Goal: Communication & Community: Answer question/provide support

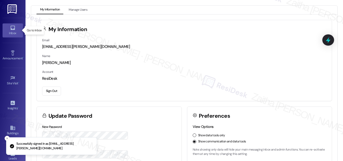
click at [11, 31] on div "Inbox" at bounding box center [12, 33] width 25 height 5
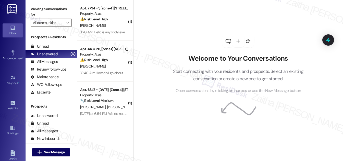
click at [51, 27] on div "Viewing conversations for All communities " at bounding box center [50, 16] width 51 height 32
click at [54, 21] on input "All communities" at bounding box center [48, 23] width 31 height 8
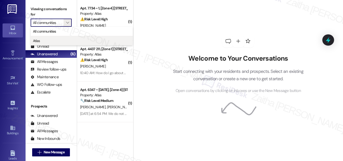
click at [48, 43] on button "Atlas" at bounding box center [82, 40] width 102 height 9
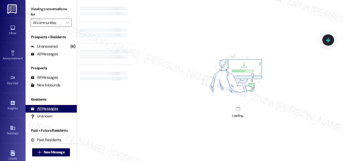
type input "Atlas"
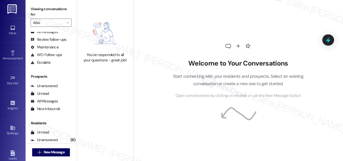
scroll to position [67, 0]
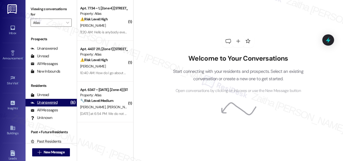
click at [51, 103] on div "Unanswered" at bounding box center [44, 102] width 27 height 5
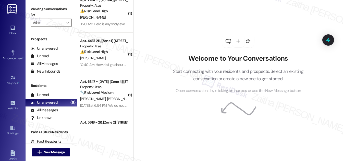
scroll to position [0, 0]
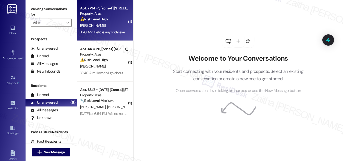
click at [110, 26] on div "[PERSON_NAME]" at bounding box center [104, 25] width 48 height 6
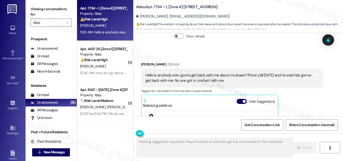
scroll to position [2575, 0]
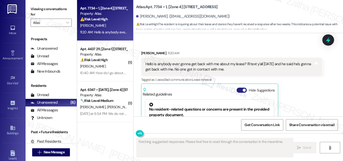
click at [239, 88] on button "Hide Suggestions" at bounding box center [241, 90] width 10 height 5
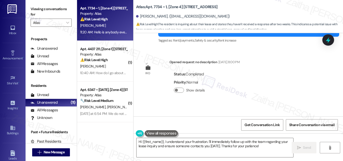
scroll to position [2511, 0]
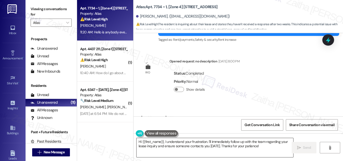
click at [165, 142] on textarea "Hi {{first_name}}, I understand your frustration. I'll immediately follow up wi…" at bounding box center [214, 147] width 156 height 19
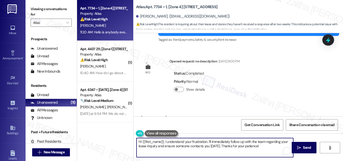
click at [164, 141] on textarea "Hi {{first_name}}, I understand your frustration. I'll immediately follow up wi…" at bounding box center [214, 147] width 156 height 19
drag, startPoint x: 204, startPoint y: 142, endPoint x: 244, endPoint y: 140, distance: 40.1
click at [244, 140] on textarea "Hi {{first_name}}, thank you for checking in. I understand your frustration. I'…" at bounding box center [214, 147] width 156 height 19
click at [254, 141] on textarea "Hi {{first_name}}, thank you for checking in. I understand your frustration. I'…" at bounding box center [214, 147] width 156 height 19
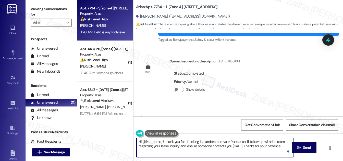
click at [191, 146] on textarea "Hi {{first_name}}, thank you for checking in. I understand your frustration. I'…" at bounding box center [214, 147] width 156 height 19
drag, startPoint x: 230, startPoint y: 145, endPoint x: 245, endPoint y: 146, distance: 15.9
click at [245, 146] on textarea "Hi {{first_name}}, thank you for checking in. I understand your frustration. I'…" at bounding box center [214, 147] width 156 height 19
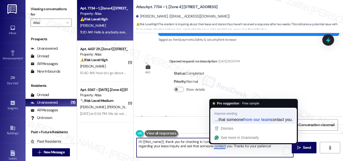
type textarea "Hi {{first_name}}, thank you for checking in. I understand your frustration. I'…"
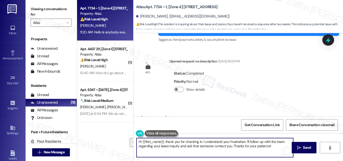
drag, startPoint x: 138, startPoint y: 142, endPoint x: 272, endPoint y: 145, distance: 133.9
click at [272, 145] on textarea "Hi {{first_name}}, thank you for checking in. I understand your frustration. I'…" at bounding box center [214, 147] width 156 height 19
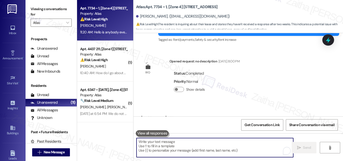
paste textarea "Thank you for checking in. I completely understand your frustration. I’ll follo…"
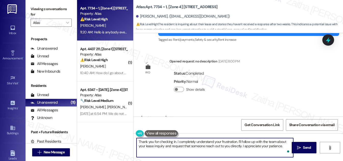
click at [143, 115] on div "[PERSON_NAME] 11:20 AM" at bounding box center [231, 118] width 181 height 7
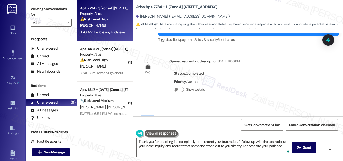
click at [143, 115] on div "[PERSON_NAME] 11:20 AM" at bounding box center [231, 118] width 181 height 7
copy div "[PERSON_NAME]"
click at [139, 141] on textarea "Thank you for checking in. I completely understand your frustration. I’ll follo…" at bounding box center [214, 147] width 156 height 19
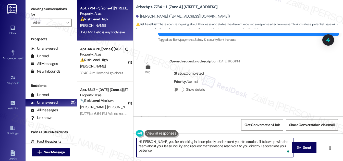
paste textarea "[PERSON_NAME]"
click at [249, 141] on textarea "Hi [PERSON_NAME], thank you for checking in. I completely understand your frust…" at bounding box center [214, 147] width 156 height 19
click at [280, 142] on textarea "Hi [PERSON_NAME], thank you for checking in. I completely understand your frust…" at bounding box center [214, 147] width 156 height 19
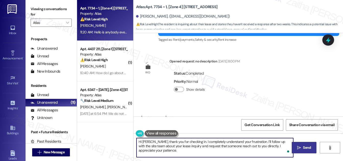
type textarea "Hi [PERSON_NAME], thank you for checking in. I completely understand your frust…"
click at [301, 147] on span " Send" at bounding box center [304, 147] width 16 height 5
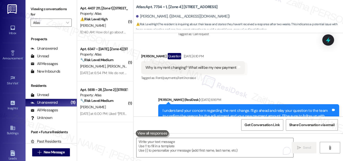
scroll to position [2557, 0]
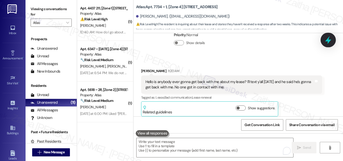
click at [327, 44] on div at bounding box center [327, 40] width 15 height 15
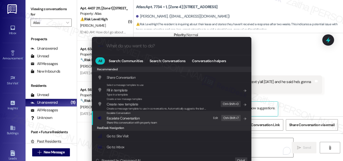
click at [124, 117] on span "Escalate Conversation" at bounding box center [123, 118] width 33 height 5
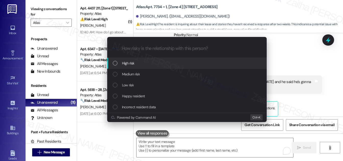
click at [140, 63] on div "High risk" at bounding box center [187, 63] width 149 height 6
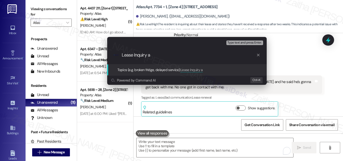
type input "Lease Inquiry"
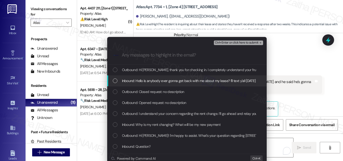
click at [111, 81] on div "Inbound: Hello is anybody ever gonna get back with me about my lease? I'll text…" at bounding box center [186, 80] width 159 height 11
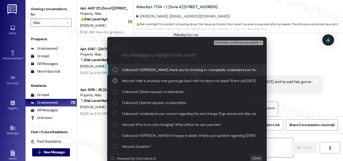
click at [230, 42] on span "Ctrl+Enter or click here to submit" at bounding box center [237, 43] width 44 height 4
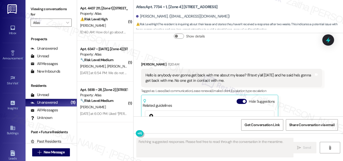
scroll to position [2575, 0]
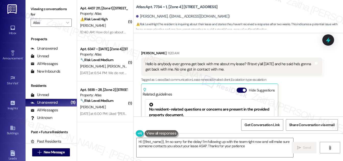
type textarea "Hi {{first_name}}, I'm so sorry for the delay! I'm following up with the team r…"
click at [237, 88] on button "Hide Suggestions" at bounding box center [241, 90] width 10 height 5
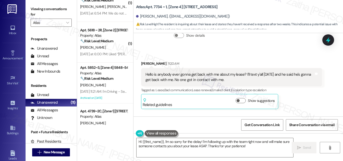
scroll to position [0, 0]
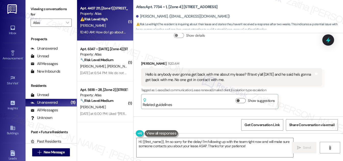
click at [117, 19] on div "⚠️ Risk Level: High The resident is inquiring about breaking their lease or swi…" at bounding box center [103, 19] width 47 height 5
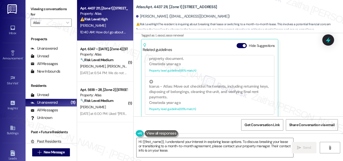
scroll to position [844, 0]
click at [239, 43] on button "Hide Suggestions" at bounding box center [241, 45] width 10 height 5
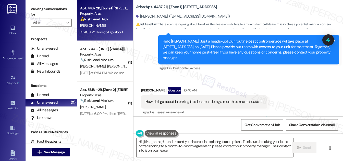
scroll to position [779, 0]
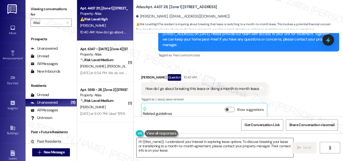
click at [164, 142] on textarea "Hi {{first_name}}, I understand your interest in exploring lease options. To di…" at bounding box center [214, 147] width 156 height 19
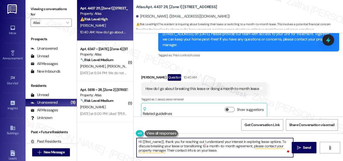
click at [203, 142] on textarea "Hi {{first_name}}, thank you for reaching out I understand your interest in exp…" at bounding box center [214, 147] width 156 height 19
click at [284, 141] on textarea "Hi {{first_name}}, thank you for reaching out! I understand your interest in ex…" at bounding box center [214, 147] width 156 height 19
click at [283, 141] on textarea "Hi {{first_name}}, thank you for reaching out! I understand your interest in ex…" at bounding box center [214, 147] width 156 height 19
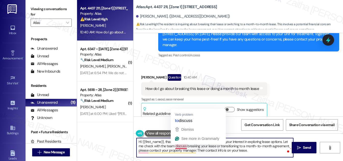
click at [178, 145] on textarea "Hi {{first_name}}, thank you for reaching out! I understand your interest in ex…" at bounding box center [214, 147] width 156 height 19
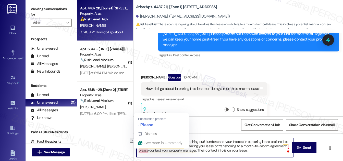
drag, startPoint x: 254, startPoint y: 151, endPoint x: 141, endPoint y: 151, distance: 112.9
click at [142, 153] on textarea "Hi {{first_name}}, thank you for reaching out! I understand your interest in ex…" at bounding box center [214, 147] width 156 height 19
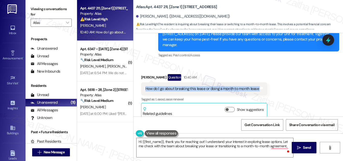
drag, startPoint x: 144, startPoint y: 84, endPoint x: 263, endPoint y: 82, distance: 119.3
click at [263, 82] on div "How do I go about breaking this lease or doing a month to month lease Tags and …" at bounding box center [204, 88] width 126 height 13
copy div "How do I go about breaking this lease or doing a month to month lease Tags and …"
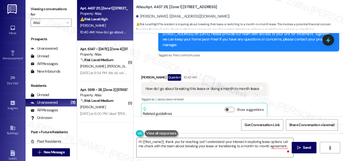
click at [303, 75] on div "Received via SMS [PERSON_NAME] Cha Question 10:40 AM How do I go about breaking…" at bounding box center [237, 92] width 209 height 59
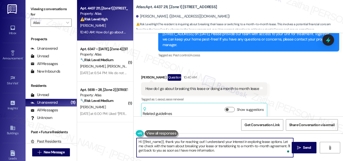
click at [221, 151] on textarea "Hi {{first_name}}, thank you for reaching out! I understand your interest in ex…" at bounding box center [214, 147] width 156 height 19
type textarea "Hi {{first_name}}, thank you for reaching out! I understand your interest in ex…"
drag, startPoint x: 304, startPoint y: 146, endPoint x: 283, endPoint y: 126, distance: 29.0
click at [304, 146] on span "Send" at bounding box center [307, 147] width 8 height 5
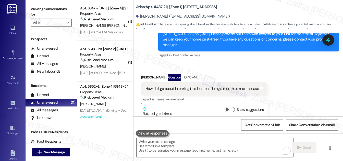
scroll to position [779, 0]
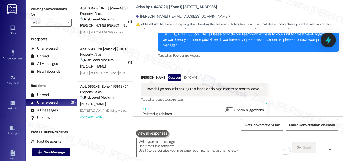
click at [331, 41] on icon at bounding box center [327, 40] width 9 height 9
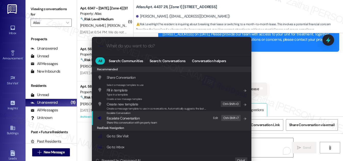
click at [123, 117] on span "Escalate Conversation" at bounding box center [123, 118] width 33 height 5
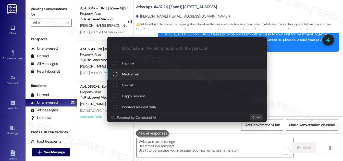
drag, startPoint x: 134, startPoint y: 74, endPoint x: 142, endPoint y: 79, distance: 9.5
click at [135, 74] on span "Medium risk" at bounding box center [131, 74] width 18 height 6
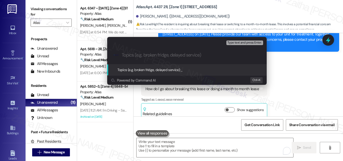
paste input "Lease Change or Early Termination Inquiry"
type input "Lease Change or Early Termination Inquiry"
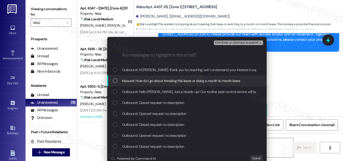
click at [116, 81] on div "Inbound: How do I go about breaking this lease or doing a month to month lease" at bounding box center [187, 81] width 149 height 6
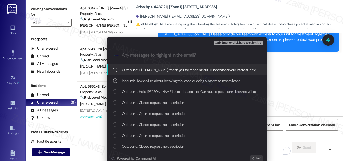
click at [233, 44] on span "Ctrl+Enter or click here to submit" at bounding box center [237, 43] width 44 height 4
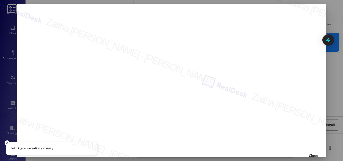
scroll to position [3, 0]
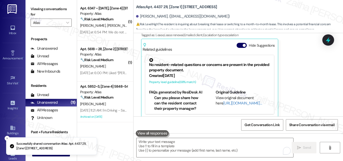
scroll to position [843, 0]
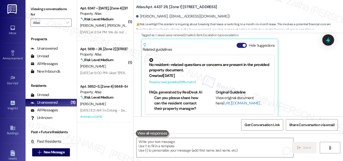
click at [238, 43] on button "Hide Suggestions" at bounding box center [241, 45] width 10 height 5
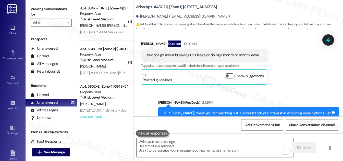
scroll to position [787, 0]
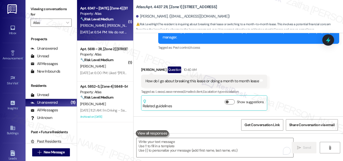
click at [113, 22] on div "Apt. 6347 ~ [DATE], [Zone 4] [STREET_ADDRESS] Property: Atlas 🔧 Risk Level: Med…" at bounding box center [104, 13] width 48 height 17
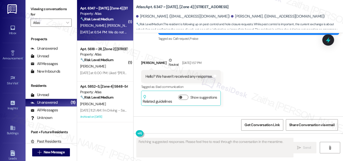
scroll to position [1580, 0]
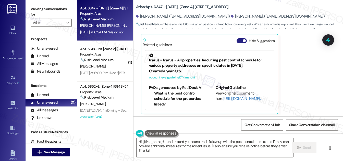
click at [238, 40] on button "Hide Suggestions" at bounding box center [241, 40] width 10 height 5
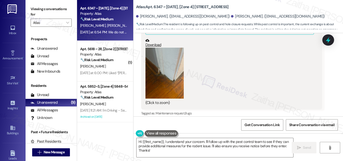
scroll to position [1075, 0]
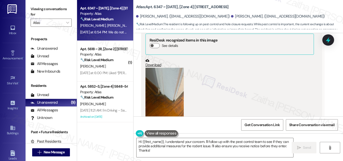
click at [171, 88] on button "Zoom image" at bounding box center [164, 93] width 38 height 51
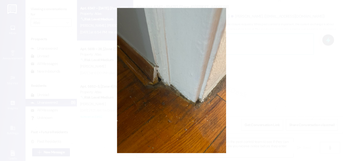
click at [275, 74] on button "Unzoom image" at bounding box center [171, 80] width 343 height 161
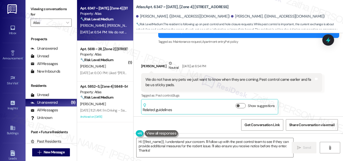
scroll to position [1515, 0]
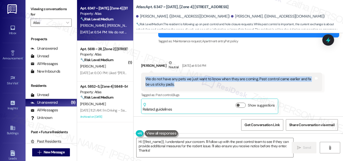
drag, startPoint x: 145, startPoint y: 77, endPoint x: 175, endPoint y: 84, distance: 31.0
click at [175, 84] on div "We do not have any pets we just want to know when they are coming. Pest control…" at bounding box center [229, 81] width 169 height 11
copy div "We do not have any pets we just want to know when they are coming. Pest control…"
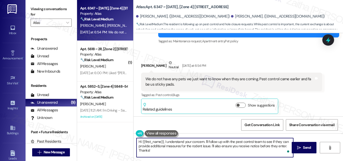
drag, startPoint x: 138, startPoint y: 141, endPoint x: 157, endPoint y: 154, distance: 22.9
click at [157, 154] on textarea "Hi {{first_name}}, I understand your concern. I'll follow up with the pest cont…" at bounding box center [214, 147] width 156 height 19
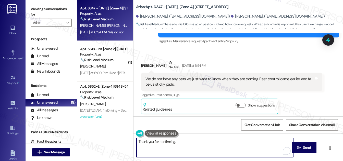
click at [143, 64] on div "[PERSON_NAME] Neutral [DATE] at 6:54 PM" at bounding box center [231, 66] width 181 height 12
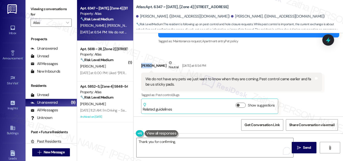
click at [143, 64] on div "[PERSON_NAME] Neutral [DATE] at 6:54 PM" at bounding box center [231, 66] width 181 height 12
copy div "Liane"
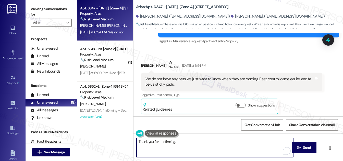
click at [184, 142] on textarea "Thank you for confirming," at bounding box center [214, 147] width 156 height 19
paste textarea "Liane"
drag, startPoint x: 138, startPoint y: 141, endPoint x: 174, endPoint y: 141, distance: 35.4
click at [174, 141] on textarea "Thank you for confirming, Liane!" at bounding box center [214, 147] width 156 height 19
paste textarea "s for letting me know"
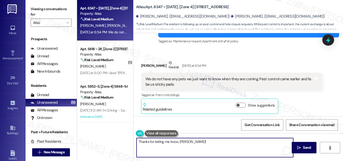
click at [202, 141] on textarea "Thanks for letting me know, Liane!" at bounding box center [214, 147] width 156 height 19
click at [268, 140] on textarea "Thanks for letting me know, Liane! I'll finalize the work order, noting you hav…" at bounding box center [214, 147] width 156 height 19
drag, startPoint x: 138, startPoint y: 141, endPoint x: 161, endPoint y: 146, distance: 23.1
click at [161, 146] on textarea "Thanks for letting me know, Liane! I'll finalize the work order, noting you hav…" at bounding box center [214, 147] width 156 height 19
type textarea "Thanks for letting me know, Liane! I'll finalize the work order, noting you hav…"
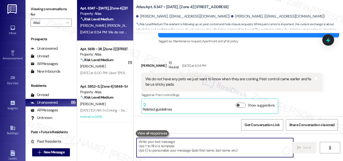
paste textarea "Thanks for letting me know, Liane! I’ll finalize the work order, note that you …"
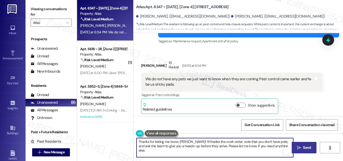
type textarea "Thanks for letting me know, Liane! I’ll finalize the work order, note that you …"
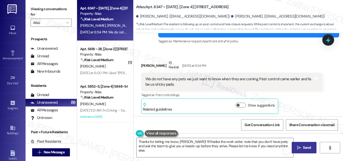
click at [302, 148] on span "Send" at bounding box center [307, 147] width 10 height 5
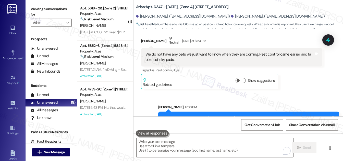
scroll to position [1556, 0]
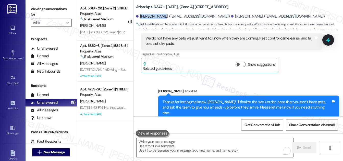
drag, startPoint x: 139, startPoint y: 17, endPoint x: 161, endPoint y: 15, distance: 22.2
click at [161, 15] on div "James Wright. (iamjayy6@gmail.com)" at bounding box center [183, 16] width 94 height 5
copy div "James Wright"
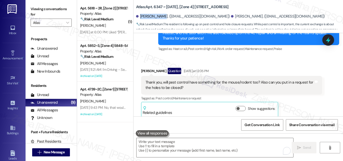
scroll to position [1417, 0]
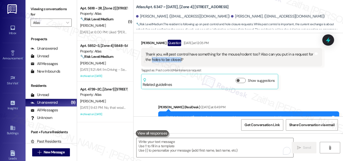
drag, startPoint x: 151, startPoint y: 59, endPoint x: 180, endPoint y: 58, distance: 29.1
click at [180, 58] on div "Thank you, will pest control have something for the mouse/rodent too? Also can …" at bounding box center [229, 57] width 168 height 11
copy div "holes to be closed"
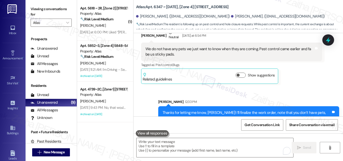
scroll to position [1556, 0]
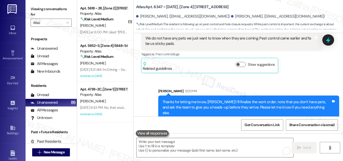
click at [301, 69] on div "Liane Chambers Neutral Yesterday at 6:54 PM We do not have any pets we just wan…" at bounding box center [231, 46] width 181 height 54
click at [329, 40] on icon at bounding box center [328, 40] width 6 height 8
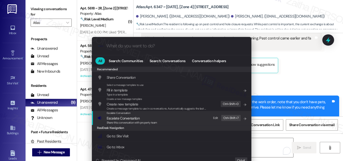
click at [129, 118] on span "Escalate Conversation" at bounding box center [123, 118] width 33 height 5
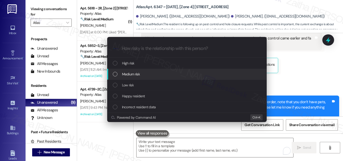
click at [141, 73] on div "Medium risk" at bounding box center [187, 74] width 149 height 6
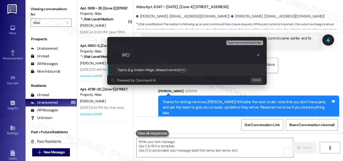
paste input "#165600"
type input "WO #165600 Filed by ResiDesk"
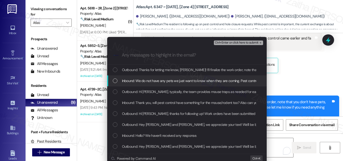
click at [115, 79] on div "List of options" at bounding box center [115, 81] width 5 height 5
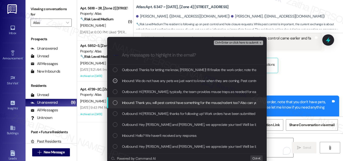
click at [114, 104] on div "List of options" at bounding box center [115, 102] width 5 height 5
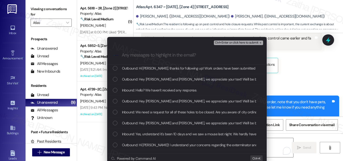
scroll to position [46, 0]
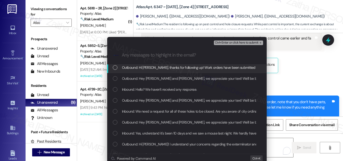
click at [232, 42] on span "Ctrl+Enter or click here to submit" at bounding box center [237, 43] width 44 height 4
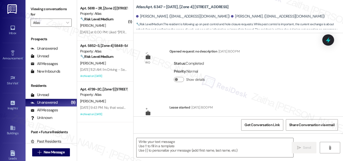
scroll to position [1580, 0]
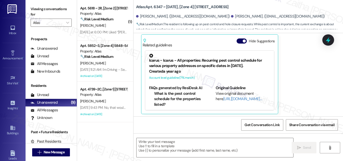
type textarea "Fetching suggested responses. Please feel free to read through the conversation…"
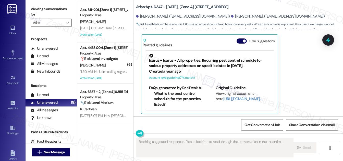
scroll to position [162, 0]
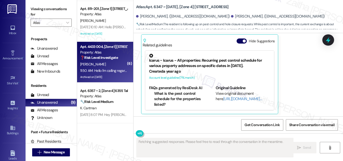
click at [112, 67] on div "P. Sanders" at bounding box center [104, 64] width 48 height 6
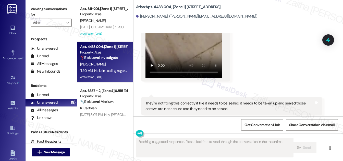
scroll to position [10892, 0]
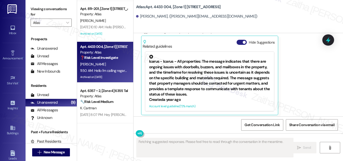
click at [239, 40] on button "Hide Suggestions" at bounding box center [241, 42] width 10 height 5
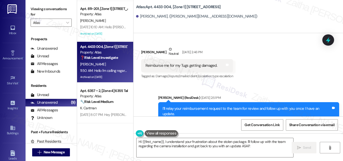
scroll to position [10318, 0]
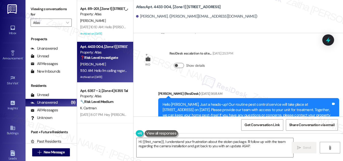
click at [179, 68] on button "Show details" at bounding box center [179, 65] width 10 height 5
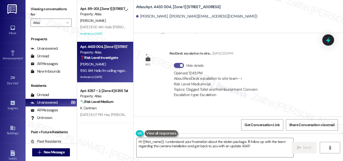
click at [175, 68] on button "Hide details" at bounding box center [179, 65] width 10 height 5
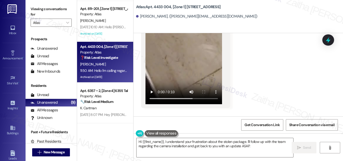
scroll to position [10666, 0]
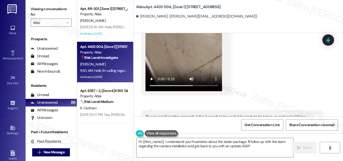
click at [194, 61] on video at bounding box center [183, 23] width 76 height 136
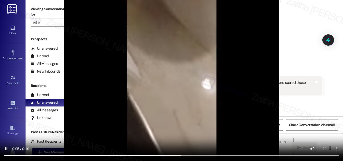
scroll to position [10422, 0]
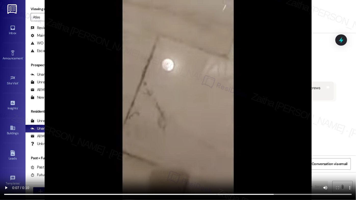
click at [100, 110] on video at bounding box center [178, 100] width 356 height 200
click at [285, 132] on video at bounding box center [178, 100] width 356 height 200
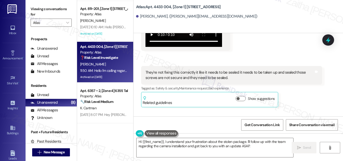
scroll to position [10633, 0]
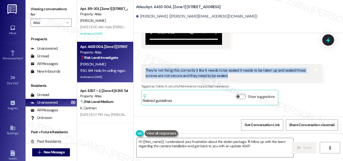
drag, startPoint x: 143, startPoint y: 68, endPoint x: 229, endPoint y: 76, distance: 86.0
click at [229, 76] on div "They're not fixing this correctly it like it needs to be sealed it needs to be …" at bounding box center [231, 73] width 181 height 19
copy div "They're not fixing this correctly it like it needs to be sealed it needs to be …"
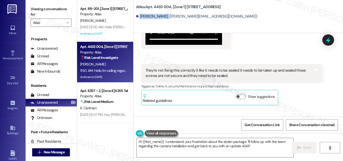
drag, startPoint x: 139, startPoint y: 15, endPoint x: 164, endPoint y: 15, distance: 25.7
click at [164, 15] on div "Pernita Sanders. (pernita.pss@gmail.com)" at bounding box center [196, 16] width 121 height 5
copy div "Pernita Sanders"
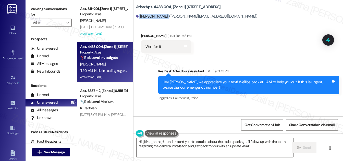
scroll to position [10448, 0]
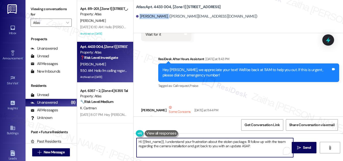
click at [222, 140] on textarea "Hi {{first_name}}, I understand your frustration about the stolen package. I'll…" at bounding box center [214, 147] width 156 height 19
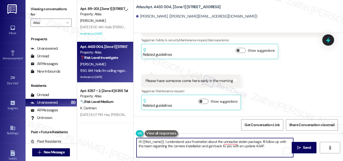
scroll to position [10656, 0]
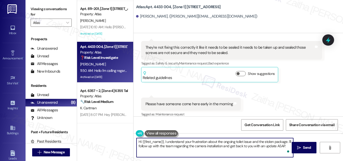
click at [193, 146] on textarea "Hi {{first_name}}, I understand your frustration about the ongoing toilet issue…" at bounding box center [214, 147] width 156 height 19
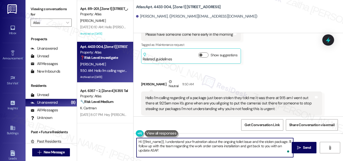
scroll to position [10749, 0]
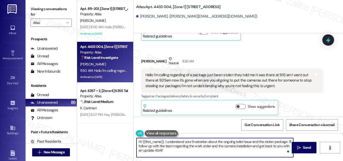
click at [255, 145] on textarea "Hi {{first_name}}, I understand your frustration about the ongoing toilet issue…" at bounding box center [214, 147] width 156 height 19
click at [158, 149] on textarea "Hi {{first_name}}, I understand your frustration about the ongoing toilet issue…" at bounding box center [214, 147] width 156 height 19
click at [157, 149] on textarea "Hi {{first_name}}, I understand your frustration about the ongoing toilet issue…" at bounding box center [214, 147] width 156 height 19
click at [211, 141] on textarea "Hi {{first_name}}, I understand your frustration about the ongoing toilet issue…" at bounding box center [214, 147] width 156 height 19
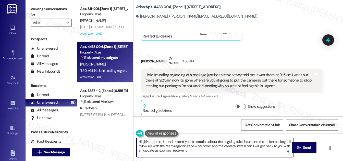
click at [211, 141] on textarea "Hi {{first_name}}, I understand your frustration about the ongoing toilet issue…" at bounding box center [214, 147] width 156 height 19
click at [193, 151] on textarea "Hi {{first_name}}, I understand your frustration with the ongoing toilet issue …" at bounding box center [214, 147] width 156 height 19
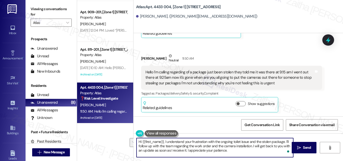
drag, startPoint x: 138, startPoint y: 140, endPoint x: 158, endPoint y: 147, distance: 21.4
click at [158, 147] on textarea "Hi {{first_name}}, I understand your frustration with the ongoing toilet issue …" at bounding box center [214, 147] width 156 height 19
click at [228, 151] on textarea "Hi {{first_name}}, I understand your frustration with the ongoing toilet issue …" at bounding box center [214, 147] width 156 height 19
type textarea "Hi {{first_name}}, I understand your frustration with the ongoing toilet issue …"
click at [300, 145] on span " Send" at bounding box center [304, 147] width 16 height 5
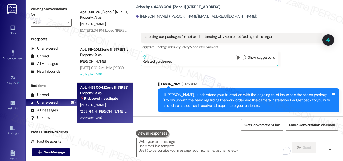
scroll to position [10851, 0]
click at [325, 41] on icon at bounding box center [328, 40] width 6 height 8
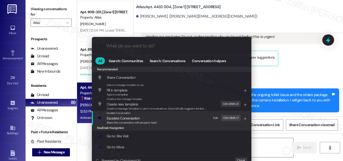
click at [127, 118] on span "Escalate Conversation" at bounding box center [123, 118] width 33 height 5
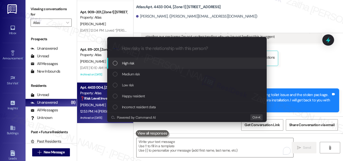
click at [133, 62] on span "High risk" at bounding box center [128, 63] width 12 height 6
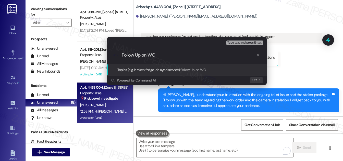
paste input "#165524"
type input "Follow Up on WO #165524 and Stolen Package"
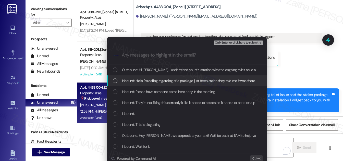
click at [116, 80] on div "Inbound: Hello I'm calling regarding of a package just been stolen they told me…" at bounding box center [187, 81] width 149 height 6
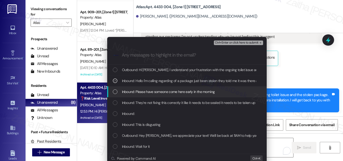
click at [117, 90] on div "Inbound: Please have someone come here early in the morning" at bounding box center [187, 92] width 149 height 6
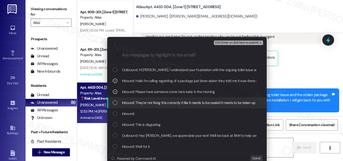
click at [115, 102] on div "List of options" at bounding box center [115, 102] width 5 height 5
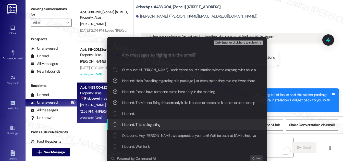
click at [119, 124] on div "Inbound: This is disgusting" at bounding box center [187, 125] width 149 height 6
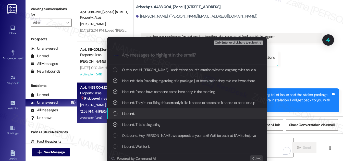
click at [114, 114] on div "List of options" at bounding box center [115, 113] width 5 height 5
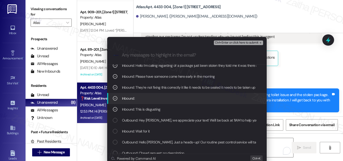
scroll to position [23, 0]
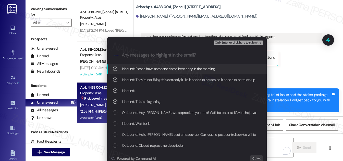
click at [232, 41] on span "Ctrl+Enter or click here to submit" at bounding box center [237, 43] width 44 height 4
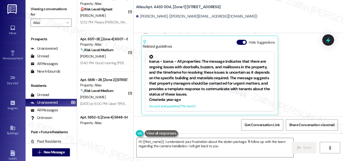
scroll to position [0, 0]
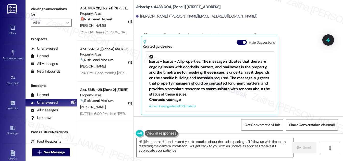
type textarea "Hi {{first_name}}, I understand your frustration about the stolen package. I'll…"
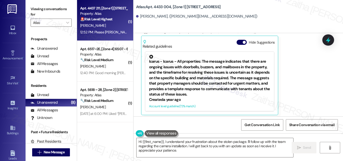
click at [119, 27] on div "[PERSON_NAME]" at bounding box center [104, 25] width 48 height 6
type textarea "Fetching suggested responses. Please feel free to read through the conversation…"
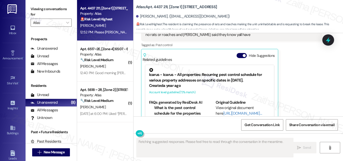
scroll to position [1024, 0]
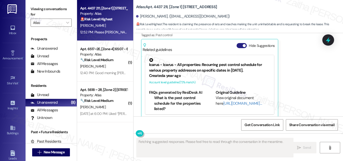
click at [238, 43] on button "Hide Suggestions" at bounding box center [241, 45] width 10 height 5
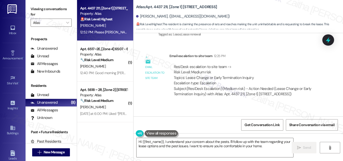
scroll to position [960, 0]
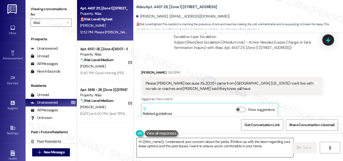
click at [140, 141] on textarea "Hi {{first_name}}, I understand your concern about the pests. I'll follow up wi…" at bounding box center [214, 147] width 156 height 19
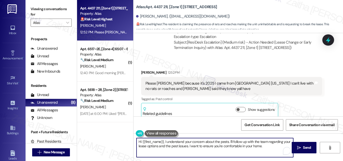
click at [140, 141] on textarea "Hi {{first_name}}, I understand your concern about the pests. I'll follow up wi…" at bounding box center [214, 147] width 156 height 19
drag, startPoint x: 204, startPoint y: 142, endPoint x: 209, endPoint y: 153, distance: 12.1
click at [209, 153] on textarea "Thank you for letting me know, {{first_name}}, I understand your concern about …" at bounding box center [214, 147] width 156 height 19
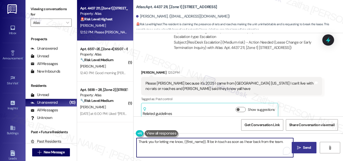
type textarea "Thank you for letting me know, {{first_name}}. I'll be in touch as soon as I he…"
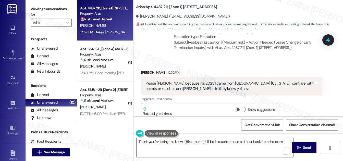
drag, startPoint x: 306, startPoint y: 148, endPoint x: 296, endPoint y: 140, distance: 12.7
click at [306, 148] on span "Send" at bounding box center [307, 147] width 8 height 5
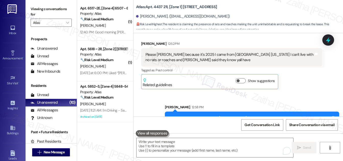
scroll to position [995, 0]
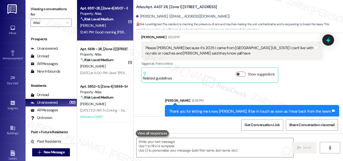
click at [110, 26] on div "P. Wyatt" at bounding box center [104, 25] width 48 height 6
type textarea "Fetching suggested responses. Please feel free to read through the conversation…"
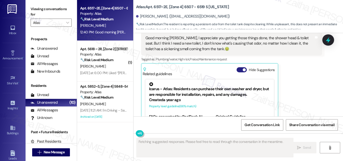
click at [239, 67] on button "Hide Suggestions" at bounding box center [241, 69] width 10 height 5
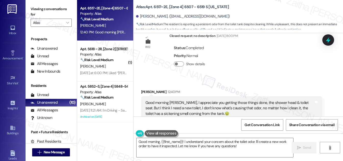
scroll to position [5442, 0]
drag, startPoint x: 134, startPoint y: 5, endPoint x: 228, endPoint y: 10, distance: 94.2
click at [228, 10] on div "Atlas: Apt. 6517~2E, [Zone 4] 6507 - 6519 S California Patricia Wyatt. (herbsgi…" at bounding box center [237, 15] width 209 height 28
copy b "Atlas: Apt. 6517~2E, [Zone 4] 6507 - 6519 S California"
click at [155, 142] on textarea "Good morning, {{first_name}}! I understand your concern about the toilet odor. …" at bounding box center [214, 147] width 156 height 19
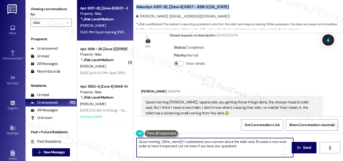
click at [155, 142] on textarea "Good morning, {{first_name}}! I understand your concern about the toilet odor. …" at bounding box center [214, 147] width 156 height 19
type textarea "Good afternoon, {{first_name}}! I understand your concern about the toilet odor…"
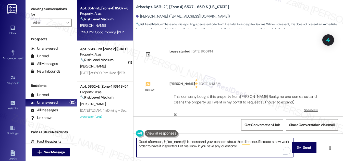
scroll to position [5442, 0]
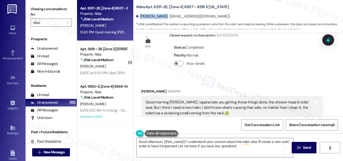
drag, startPoint x: 139, startPoint y: 15, endPoint x: 161, endPoint y: 13, distance: 21.2
click at [161, 13] on div "[PERSON_NAME]. ([EMAIL_ADDRESS][DOMAIN_NAME])" at bounding box center [239, 16] width 207 height 10
copy div "Patricia Wyat"
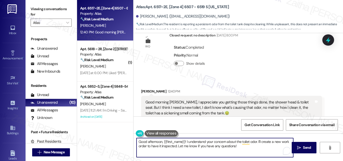
click at [256, 141] on textarea "Good afternoon, {{first_name}}! I understand your concern about the toilet odor…" at bounding box center [214, 147] width 156 height 19
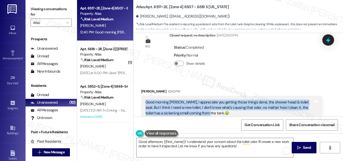
drag, startPoint x: 144, startPoint y: 70, endPoint x: 188, endPoint y: 82, distance: 45.1
click at [188, 100] on div "Good morning [PERSON_NAME], I appreciate you getting those things done, the sho…" at bounding box center [229, 108] width 169 height 16
copy div "Good morning Sarah, I appreciate you getting those things done, the shower head…"
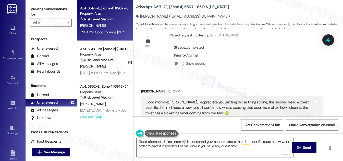
click at [243, 77] on div "Received via SMS Patricia Wyatt 12:40 PM Good morning Sarah, I appreciate you g…" at bounding box center [237, 111] width 209 height 69
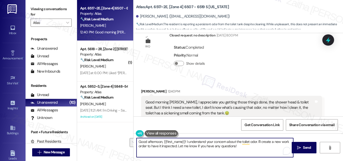
drag, startPoint x: 185, startPoint y: 140, endPoint x: 250, endPoint y: 148, distance: 65.4
click at [250, 149] on textarea "Good afternoon, {{first_name}}! I understand your concern about the toilet odor…" at bounding box center [214, 147] width 156 height 19
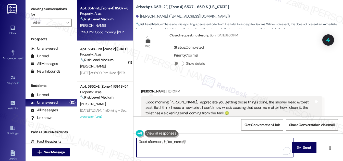
paste textarea "I’m glad the shower head and toilet seat were taken care of. I’m sorry to hear …"
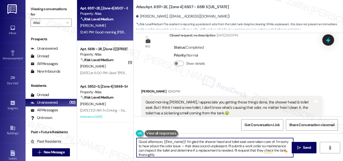
click at [185, 145] on textarea "Good afternoon, {{first_name}}! I’m glad the shower head and toilet seat were t…" at bounding box center [214, 147] width 156 height 19
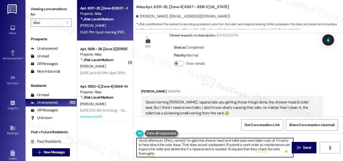
scroll to position [1, 0]
click at [160, 153] on textarea "Good afternoon, {{first_name}}! I’m glad the shower head and toilet seat were t…" at bounding box center [214, 147] width 156 height 19
paste textarea "Do we have your permission to enter during your absence? Do you have pets that …"
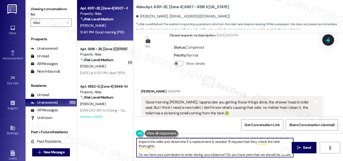
scroll to position [19, 0]
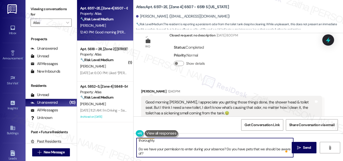
click at [150, 148] on textarea "Good afternoon, {{first_name}}! I’m glad the shower head and toilet seat were t…" at bounding box center [214, 147] width 156 height 19
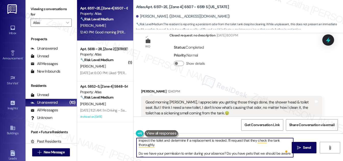
scroll to position [0, 0]
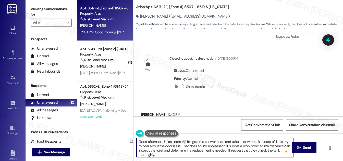
drag, startPoint x: 162, startPoint y: 141, endPoint x: 133, endPoint y: 143, distance: 29.1
click at [134, 143] on div "Good afternoon, {{first_name}}! I’m glad the shower head and toilet seat were t…" at bounding box center [212, 148] width 157 height 20
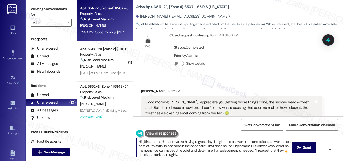
scroll to position [14, 0]
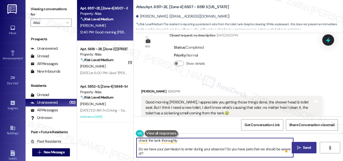
type textarea "Hi {{first_name}}, I hope you're having a great day! I’m glad the shower head a…"
click at [306, 146] on span "Send" at bounding box center [307, 147] width 8 height 5
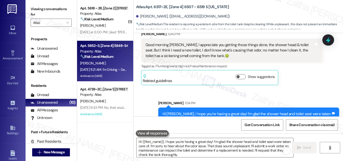
scroll to position [5505, 0]
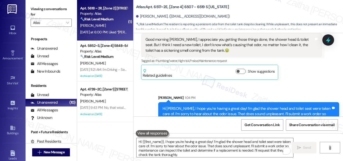
click at [107, 23] on div "[PERSON_NAME]" at bounding box center [104, 25] width 48 height 6
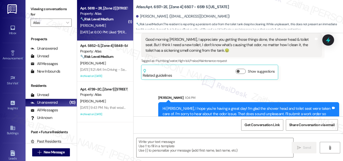
type textarea "Fetching suggested responses. Please feel free to read through the conversation…"
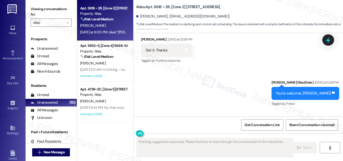
scroll to position [2245, 0]
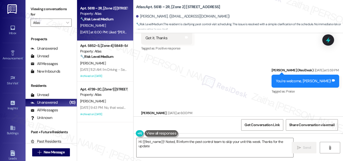
type textarea "Hi {{first_name}}! Noted, I'll inform the pest control team to skip your unit t…"
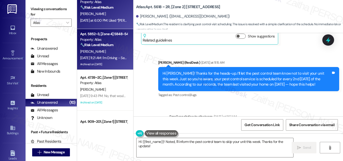
scroll to position [23, 0]
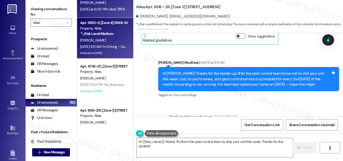
click at [123, 39] on div "[PERSON_NAME]" at bounding box center [104, 40] width 48 height 6
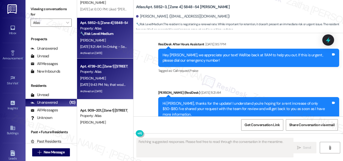
scroll to position [46, 0]
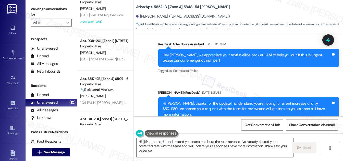
type textarea "Hi {{first_name}}, I understand your concern about the rent increase. I've alre…"
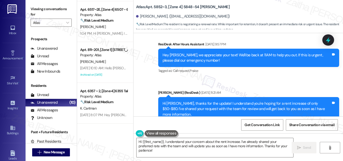
scroll to position [162, 0]
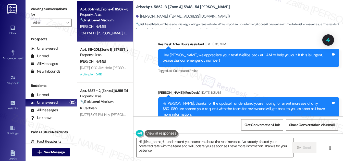
click at [108, 29] on div "P. Wyatt" at bounding box center [104, 26] width 48 height 6
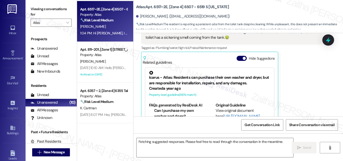
scroll to position [5506, 0]
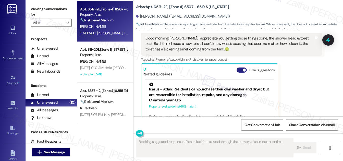
click at [238, 68] on button "Hide Suggestions" at bounding box center [241, 70] width 10 height 5
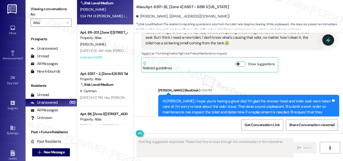
scroll to position [201, 0]
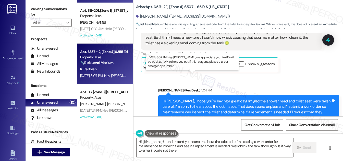
type textarea "Hi {{first_name}}, I understand your concern about the toilet odor. I'm creatin…"
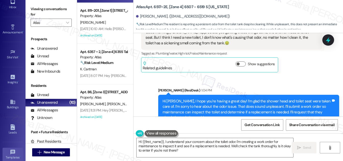
scroll to position [80, 0]
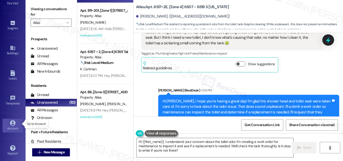
click at [10, 126] on div "Account" at bounding box center [12, 128] width 25 height 5
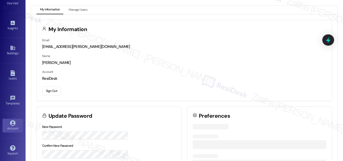
click at [49, 90] on button "Sign Out" at bounding box center [51, 91] width 19 height 9
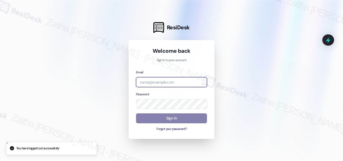
click at [158, 83] on input "email" at bounding box center [171, 82] width 71 height 10
type input "automated-surveys-avita_formerly_regency-zaitha.mae.garcia@avita_formerly_regen…"
